Goal: Task Accomplishment & Management: Manage account settings

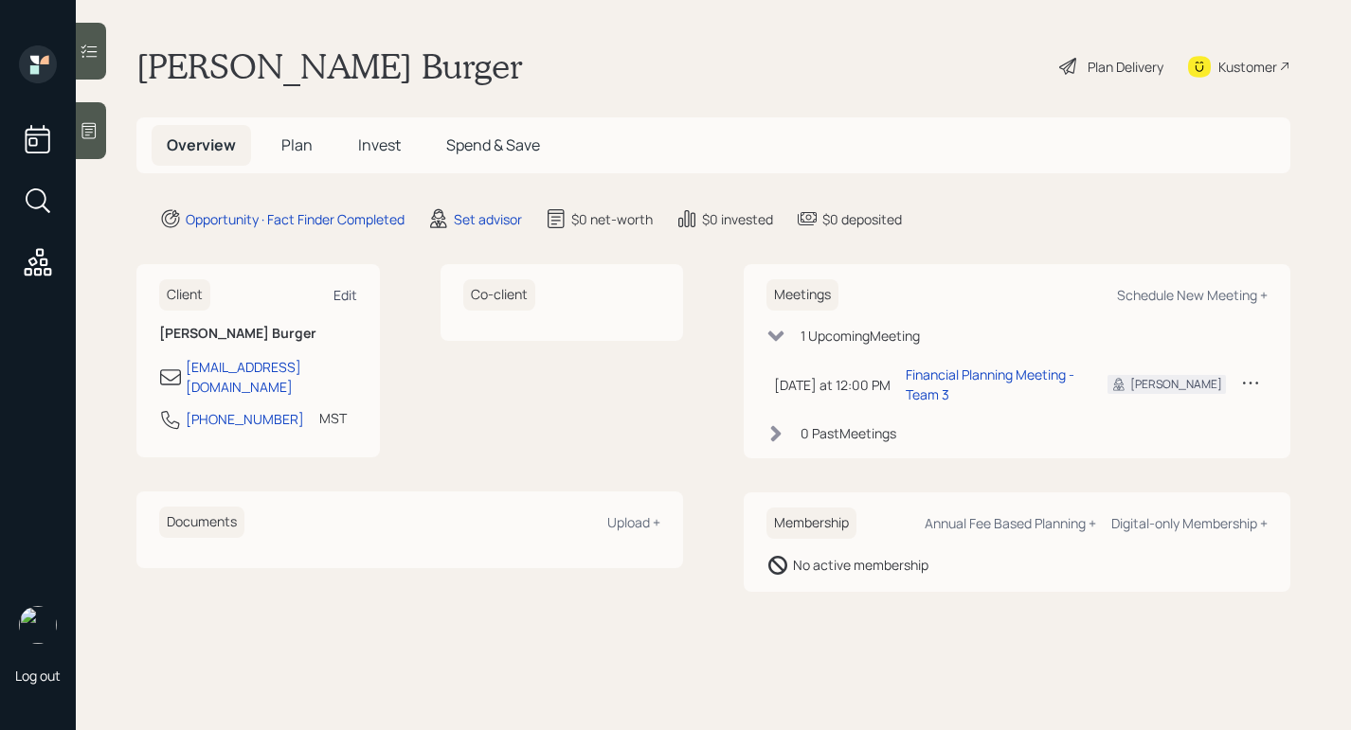
click at [342, 292] on div "Edit" at bounding box center [345, 295] width 24 height 18
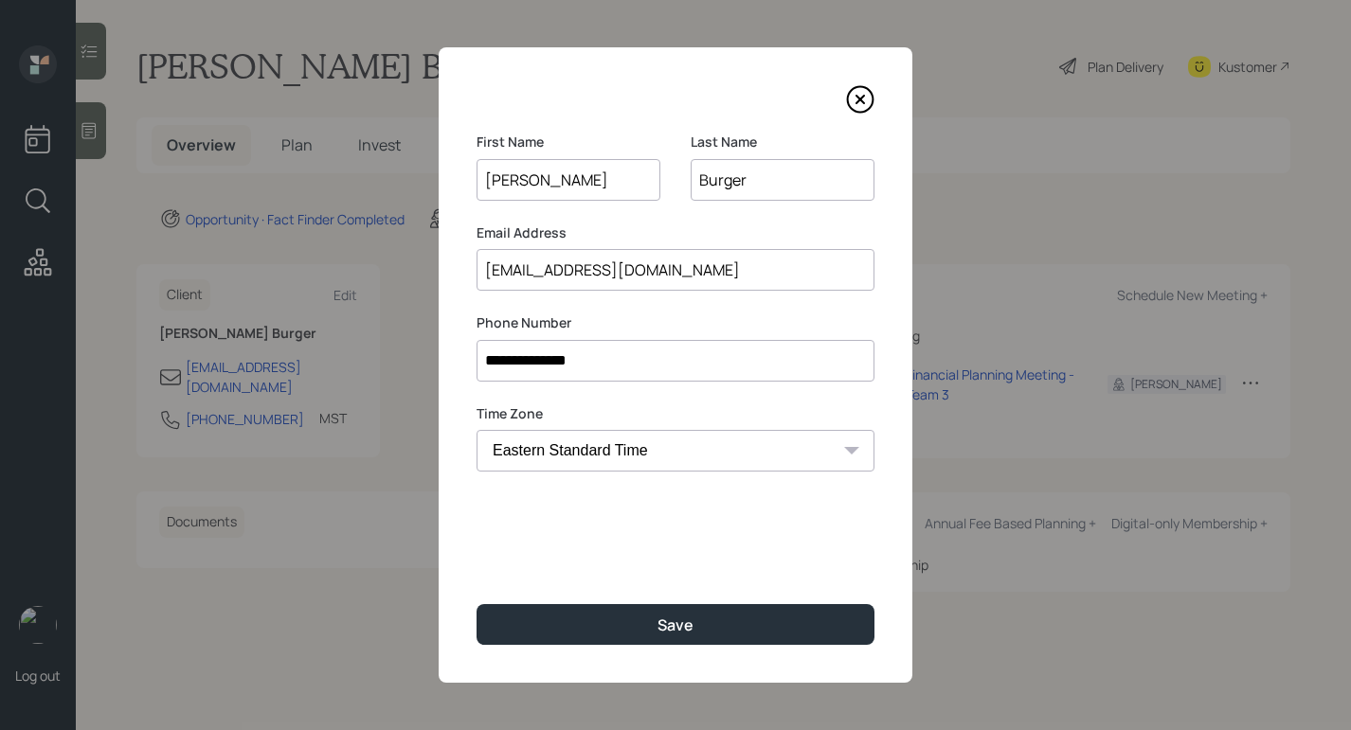
click at [748, 461] on select "Eastern Standard Time Central Standard Time Mountain Standard Time Pacific Stan…" at bounding box center [675, 451] width 398 height 42
select select "America/[GEOGRAPHIC_DATA]"
click at [476, 430] on select "Eastern Standard Time Central Standard Time Mountain Standard Time Pacific Stan…" at bounding box center [675, 451] width 398 height 42
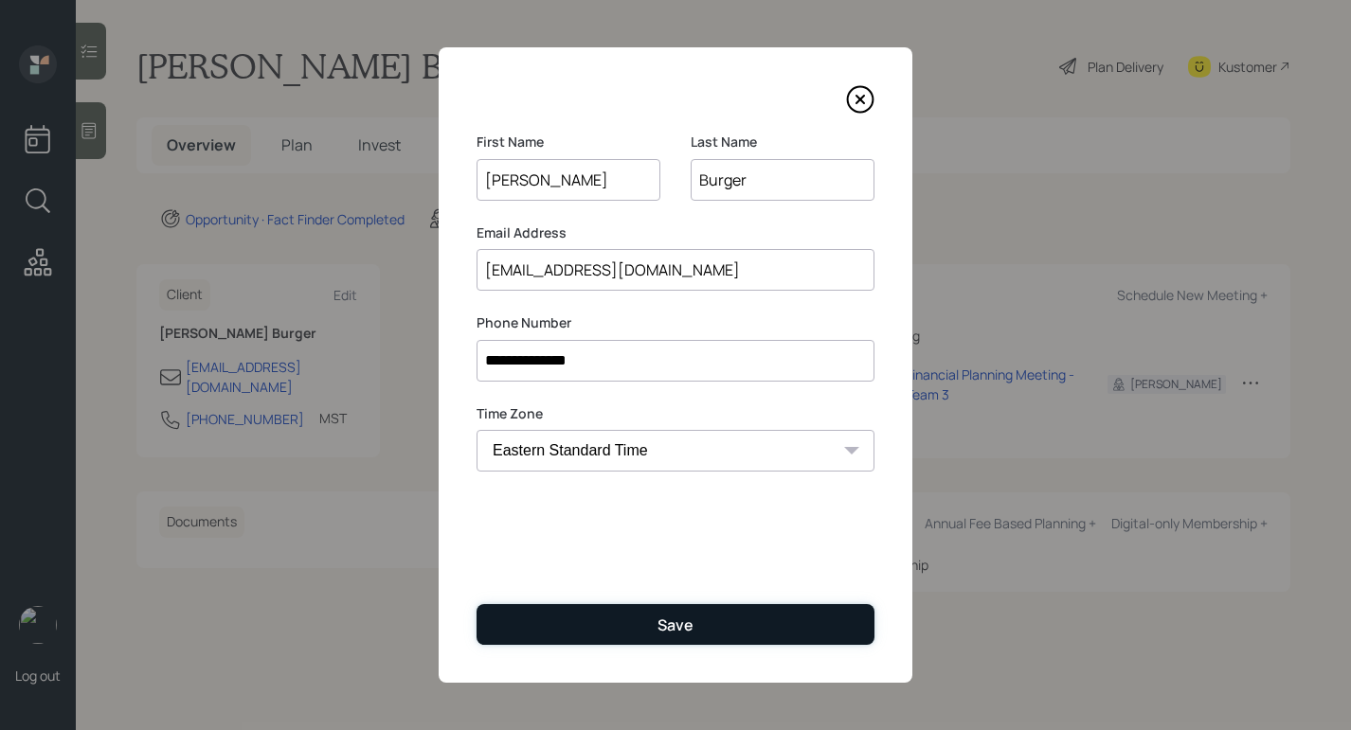
click at [711, 625] on button "Save" at bounding box center [675, 624] width 398 height 41
